Goal: Find specific page/section: Find specific page/section

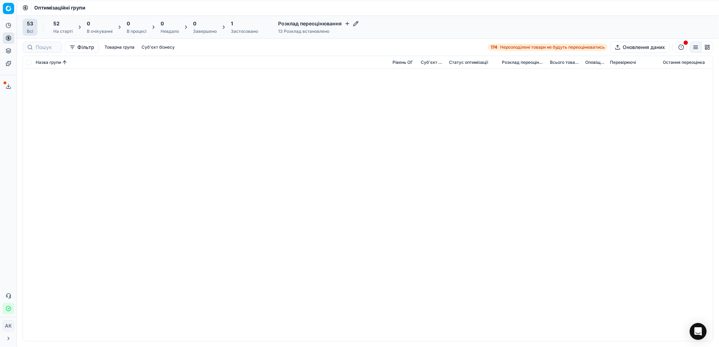
scroll to position [625, 0]
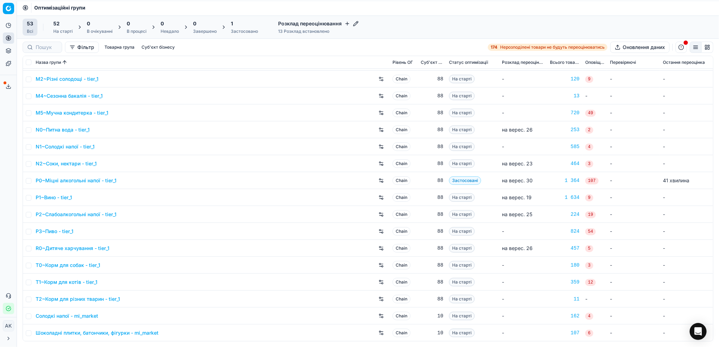
click at [165, 46] on button "Суб'єкт бізнесу" at bounding box center [158, 47] width 39 height 8
click at [105, 82] on icon "button" at bounding box center [106, 82] width 6 height 6
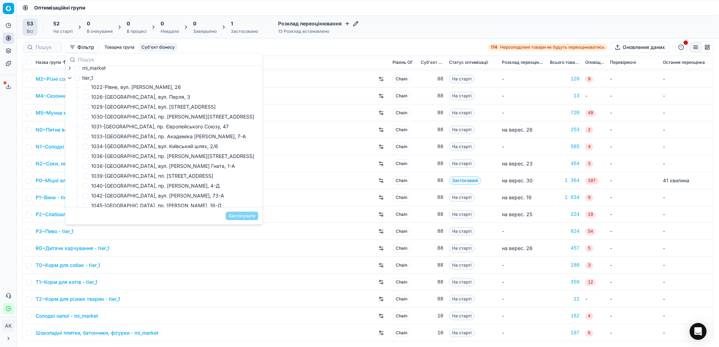
scroll to position [0, 0]
drag, startPoint x: 69, startPoint y: 82, endPoint x: 87, endPoint y: 90, distance: 19.5
click at [69, 82] on icon "button" at bounding box center [70, 82] width 6 height 6
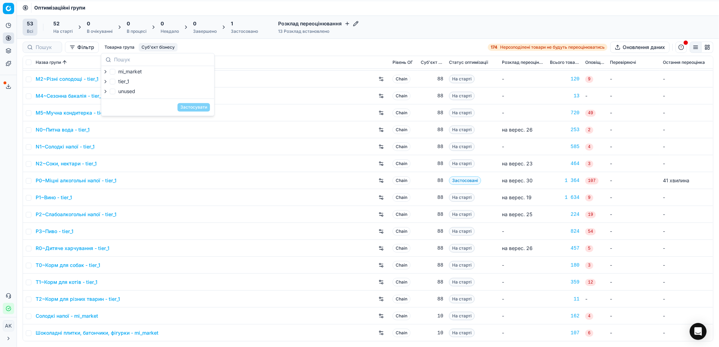
click at [104, 81] on icon "button" at bounding box center [106, 82] width 6 height 6
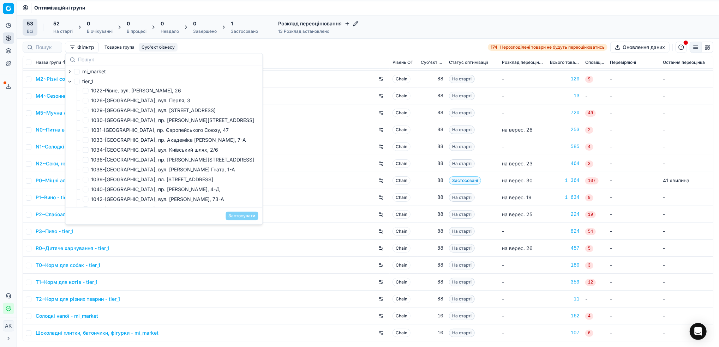
click at [69, 83] on icon "button" at bounding box center [70, 82] width 6 height 6
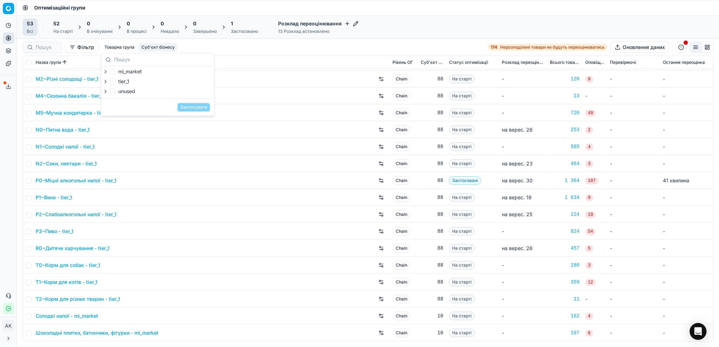
click at [105, 73] on icon "button" at bounding box center [105, 71] width 1 height 3
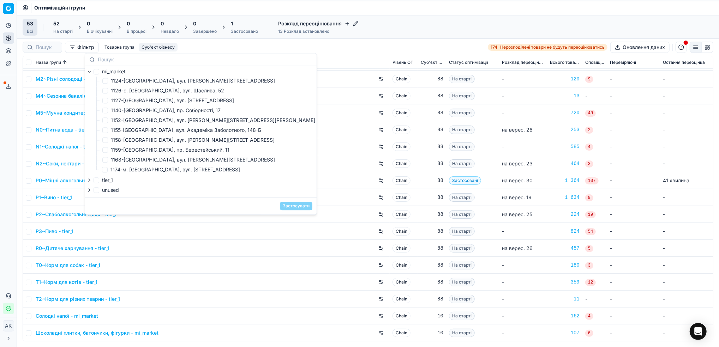
click at [91, 72] on icon "button" at bounding box center [90, 72] width 6 height 6
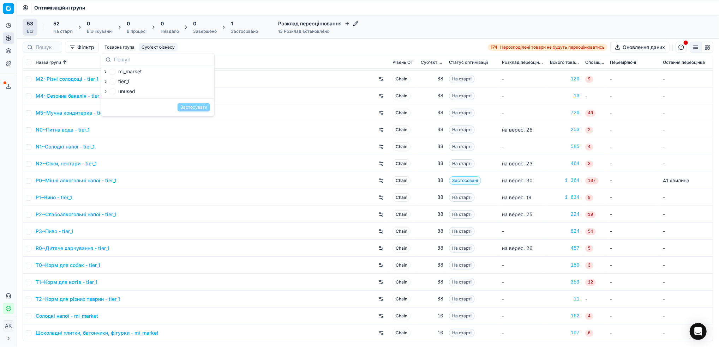
click at [106, 72] on icon "button" at bounding box center [105, 71] width 1 height 3
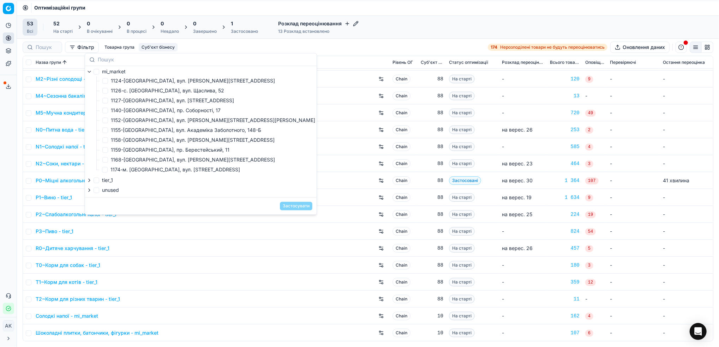
click at [90, 73] on icon "button" at bounding box center [90, 72] width 6 height 6
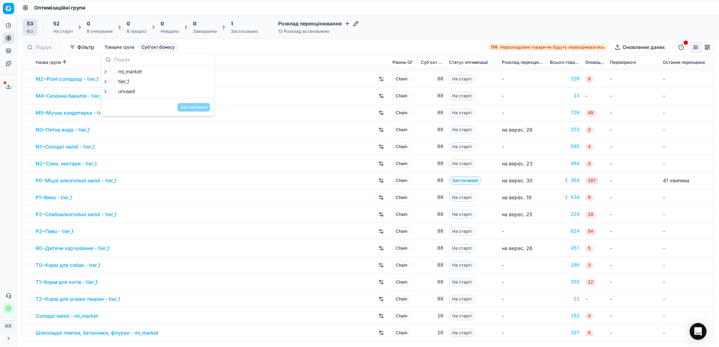
click at [249, 56] on th "Назва групи" at bounding box center [211, 62] width 357 height 13
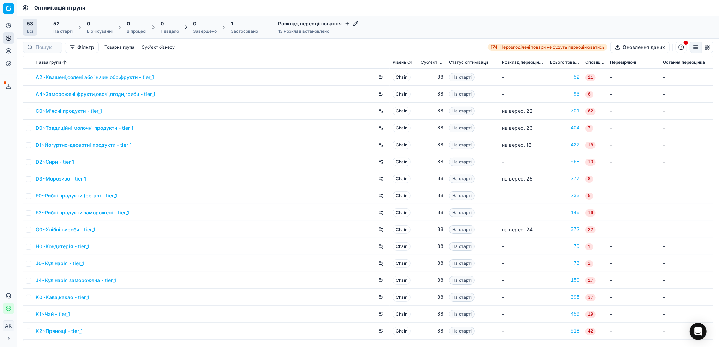
click at [7, 87] on icon at bounding box center [9, 87] width 6 height 6
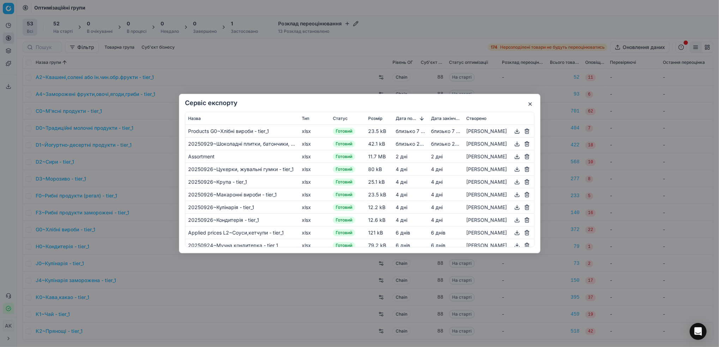
click at [530, 105] on button "button" at bounding box center [530, 104] width 8 height 8
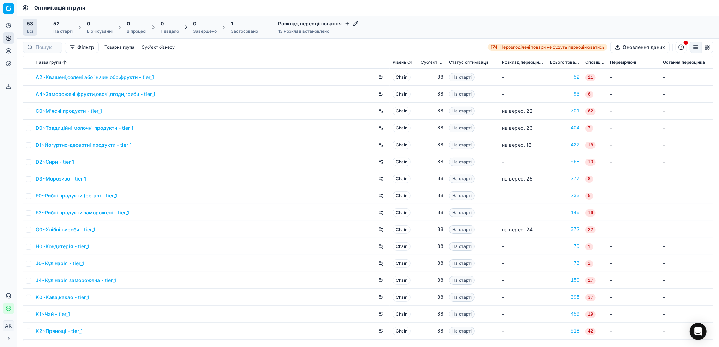
click at [160, 48] on button "Суб'єкт бізнесу" at bounding box center [158, 47] width 39 height 8
